Goal: Navigation & Orientation: Understand site structure

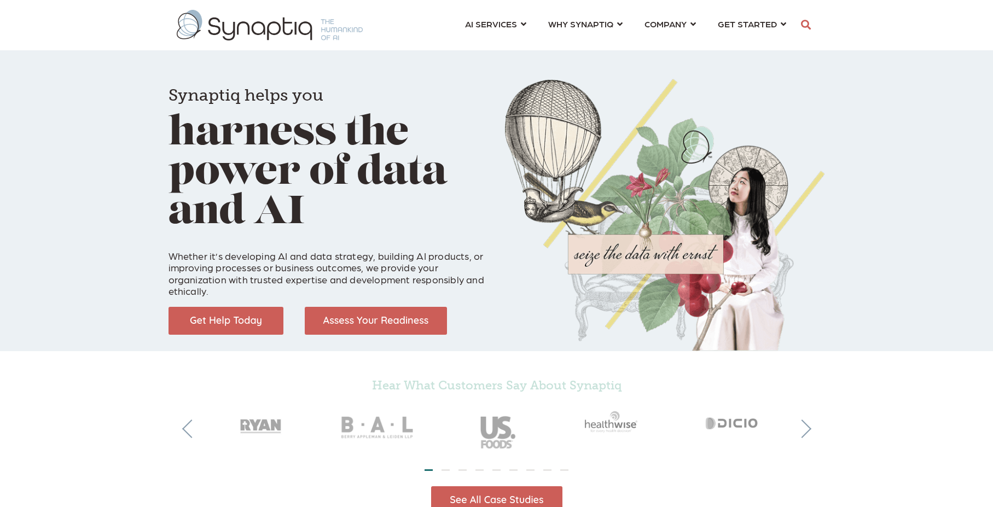
scroll to position [0, 5]
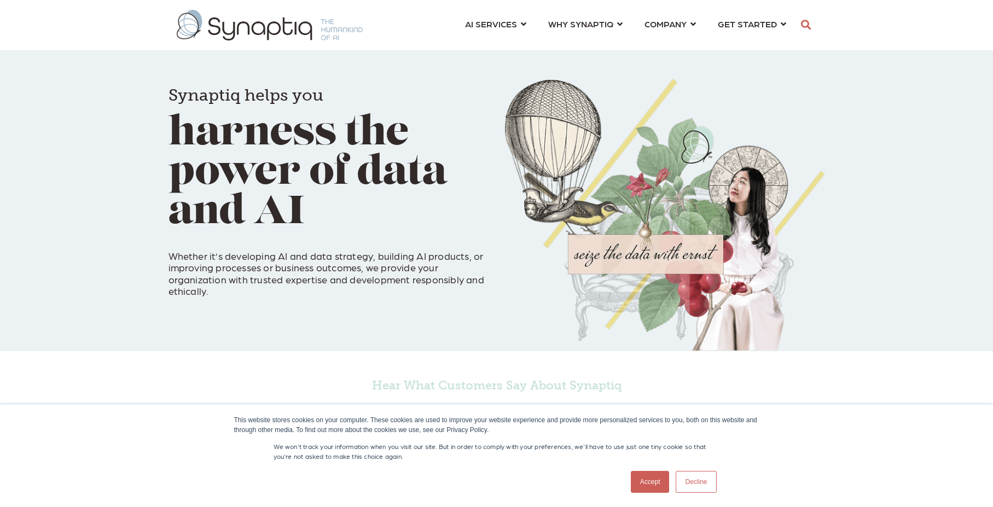
click at [647, 482] on link "Accept" at bounding box center [650, 482] width 39 height 22
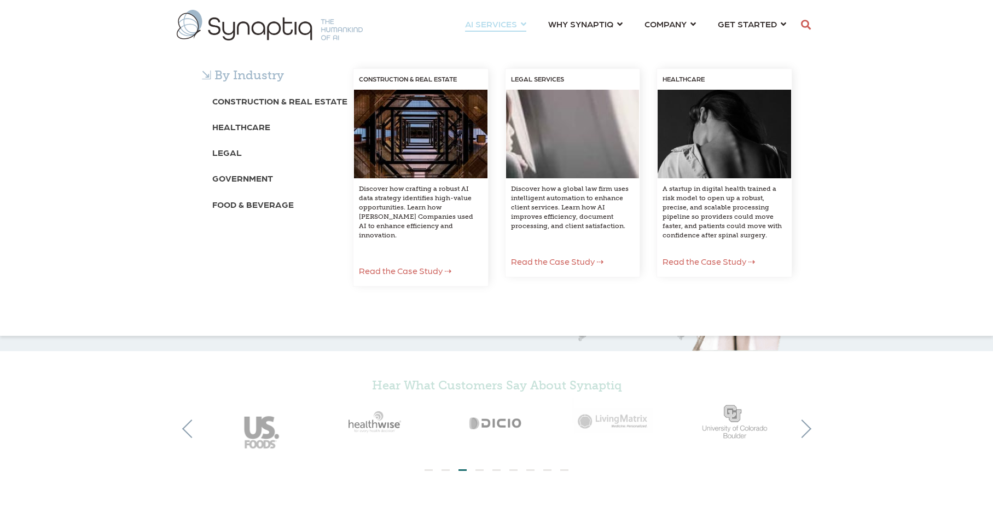
click at [571, 41] on div "⇲ By Industry Construction & Real Estate Healthcare Legal Government Food & Bev…" at bounding box center [496, 188] width 993 height 295
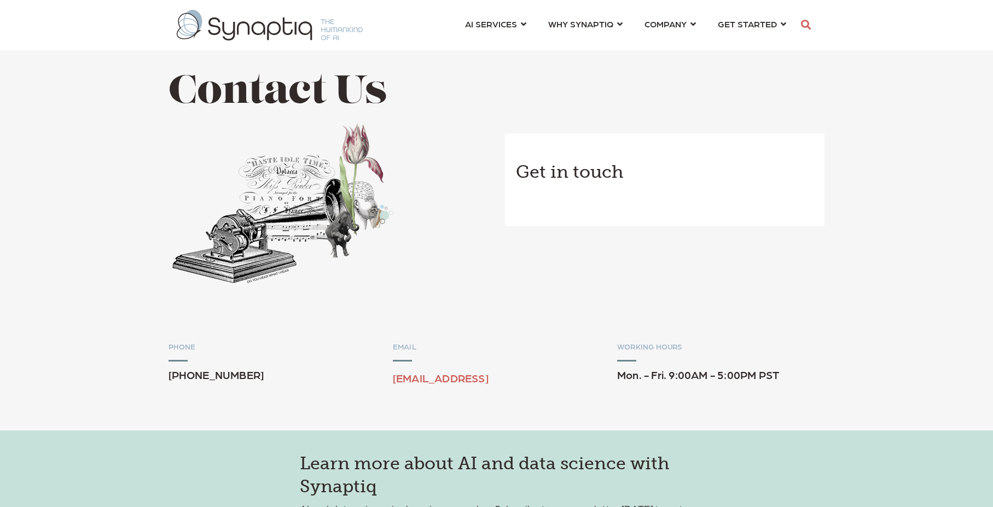
scroll to position [0, 5]
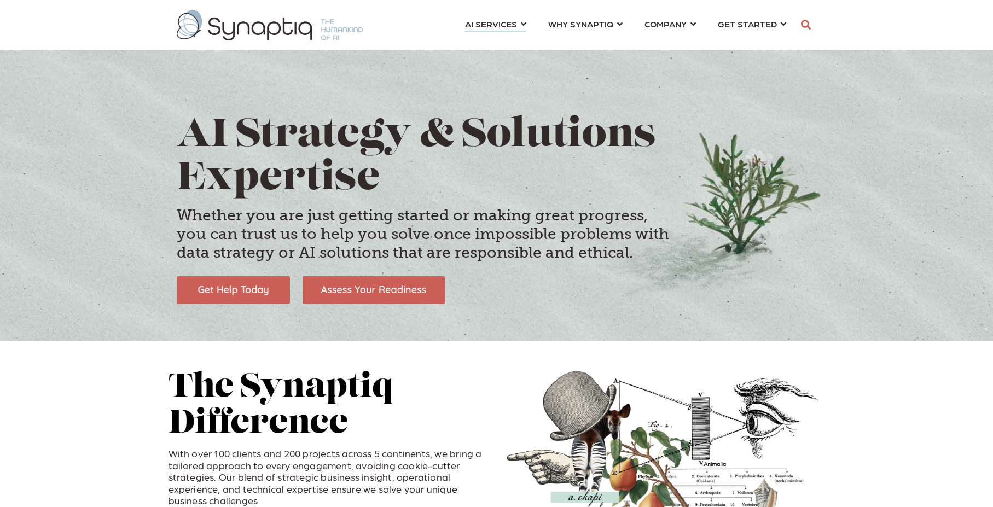
scroll to position [0, 5]
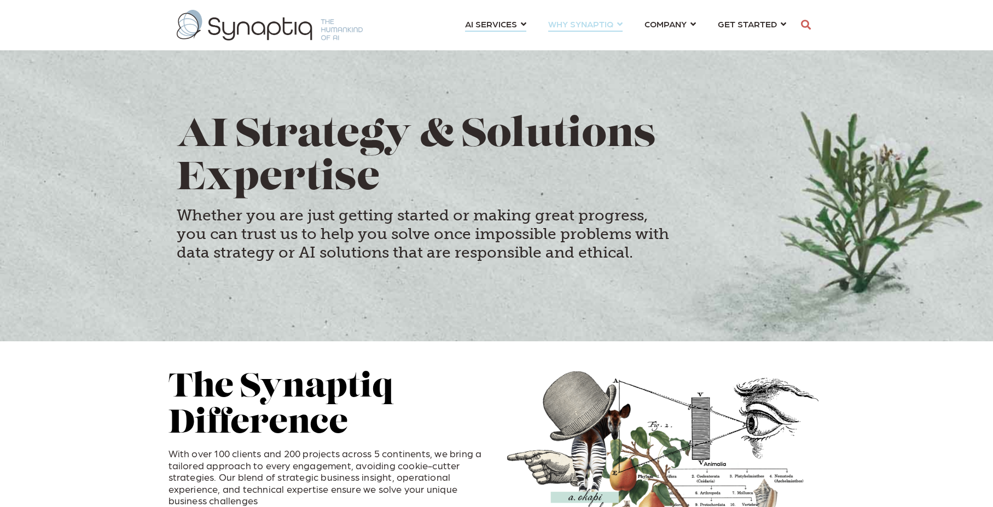
click at [613, 25] on span "WHY SYNAPTIQ ⇲ Dive Into Case Studies Resources Partnerships Blog LEGAL SERVICE…" at bounding box center [580, 23] width 65 height 15
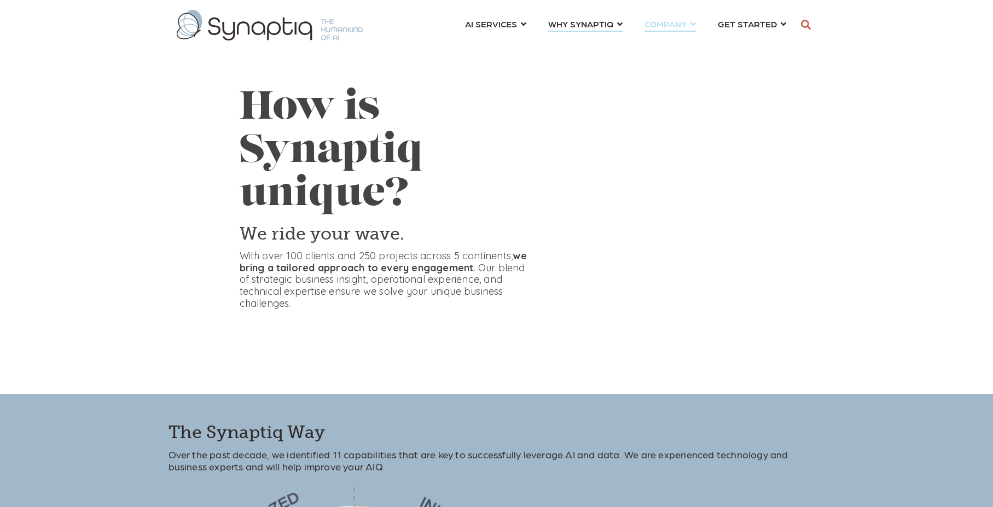
click at [693, 25] on link "COMPANY ⇲ Learn About Us Events Why We Exist How We Work How We Think Careers ⇲…" at bounding box center [670, 24] width 51 height 20
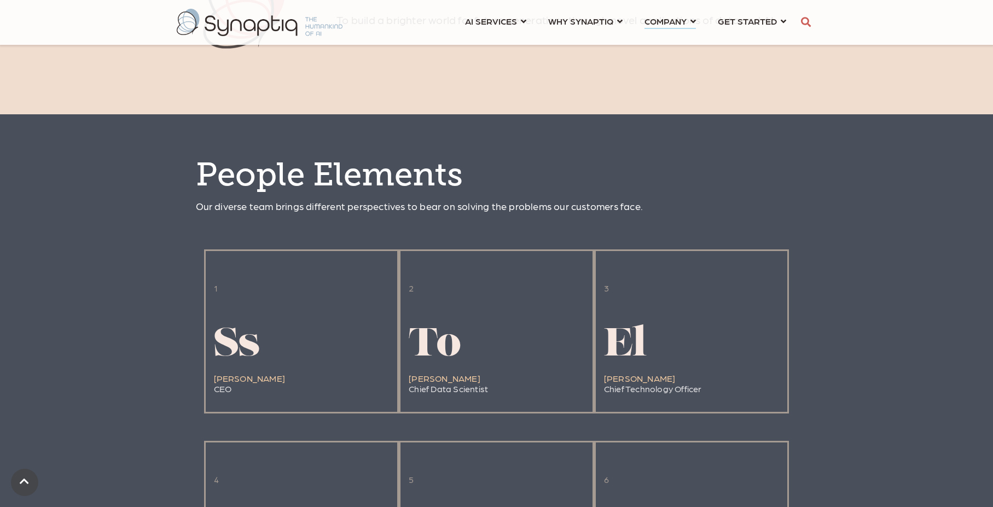
scroll to position [847, 0]
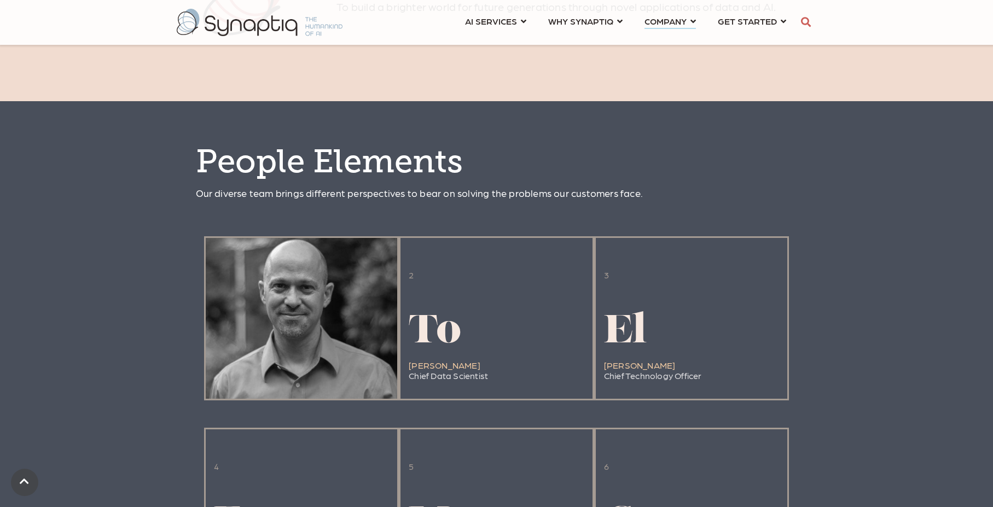
click at [282, 298] on div at bounding box center [302, 318] width 192 height 161
click at [230, 385] on div at bounding box center [302, 318] width 192 height 161
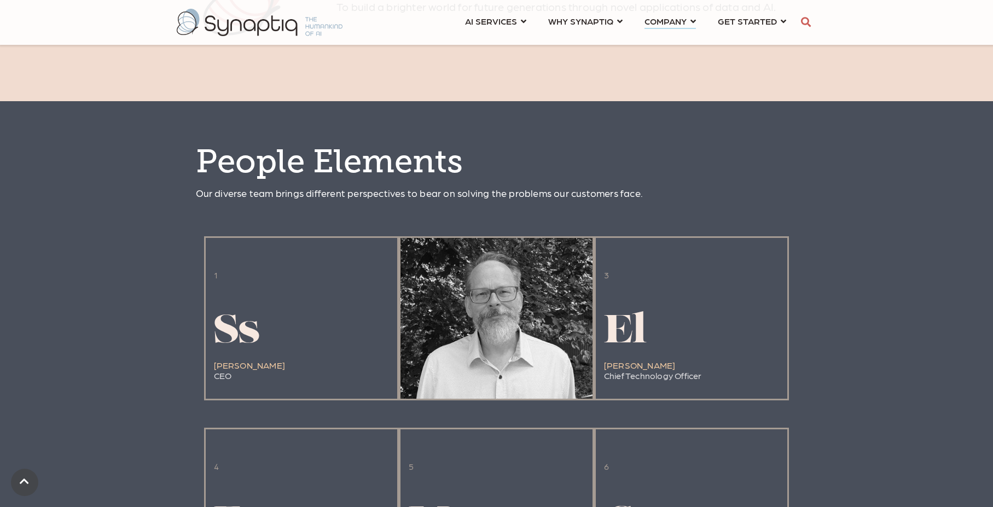
click at [439, 367] on div at bounding box center [497, 318] width 192 height 161
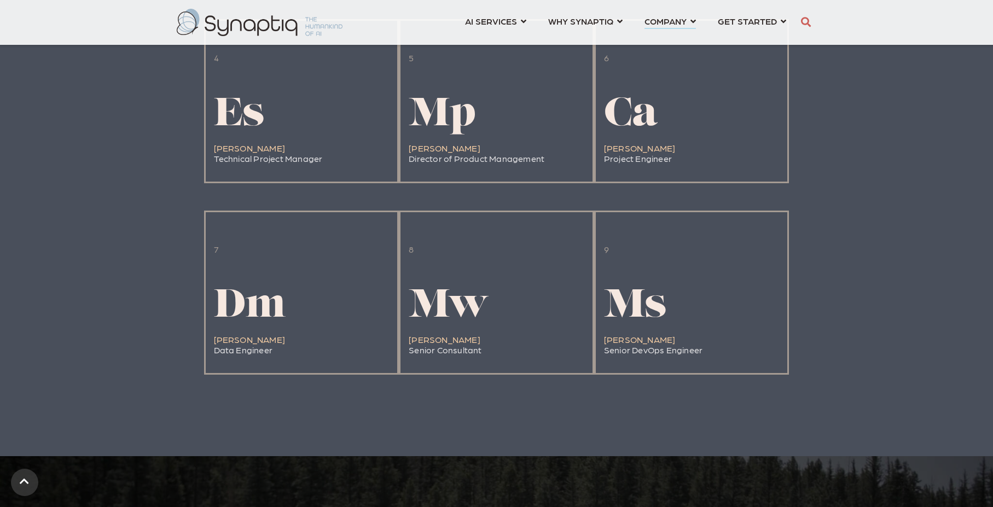
scroll to position [1447, 0]
